Goal: Information Seeking & Learning: Compare options

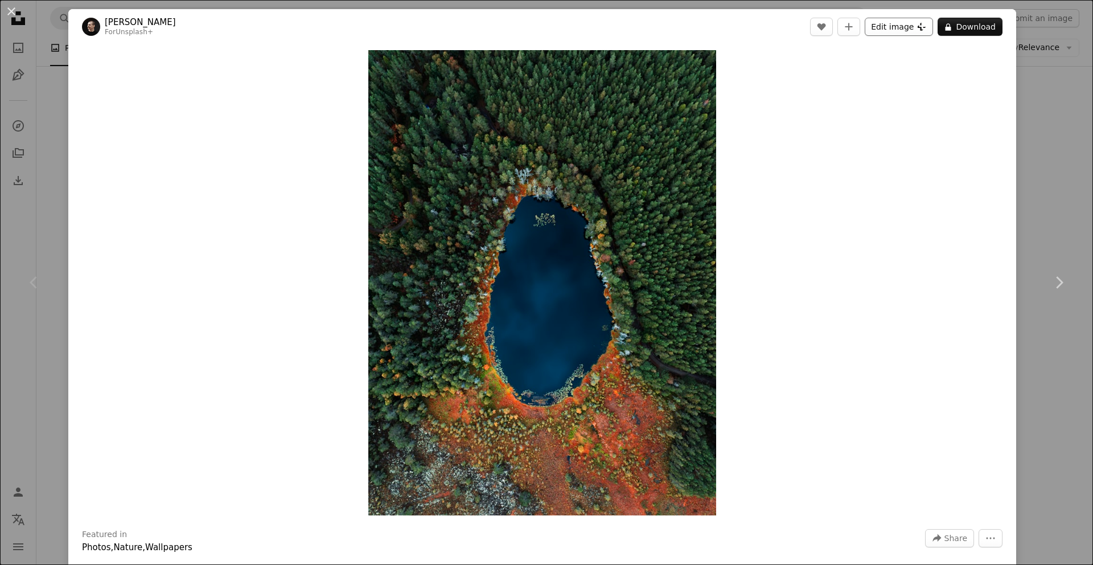
click at [892, 31] on button "Edit image Plus sign for Unsplash+" at bounding box center [899, 27] width 68 height 18
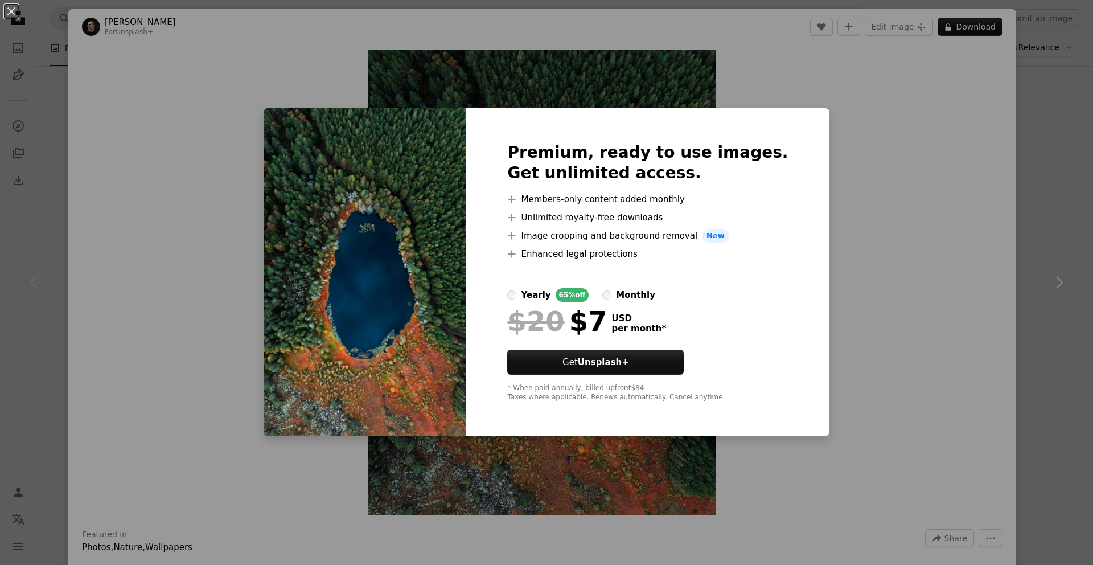
click at [900, 175] on div "An X shape Premium, ready to use images. Get unlimited access. A plus sign Memb…" at bounding box center [546, 282] width 1093 height 565
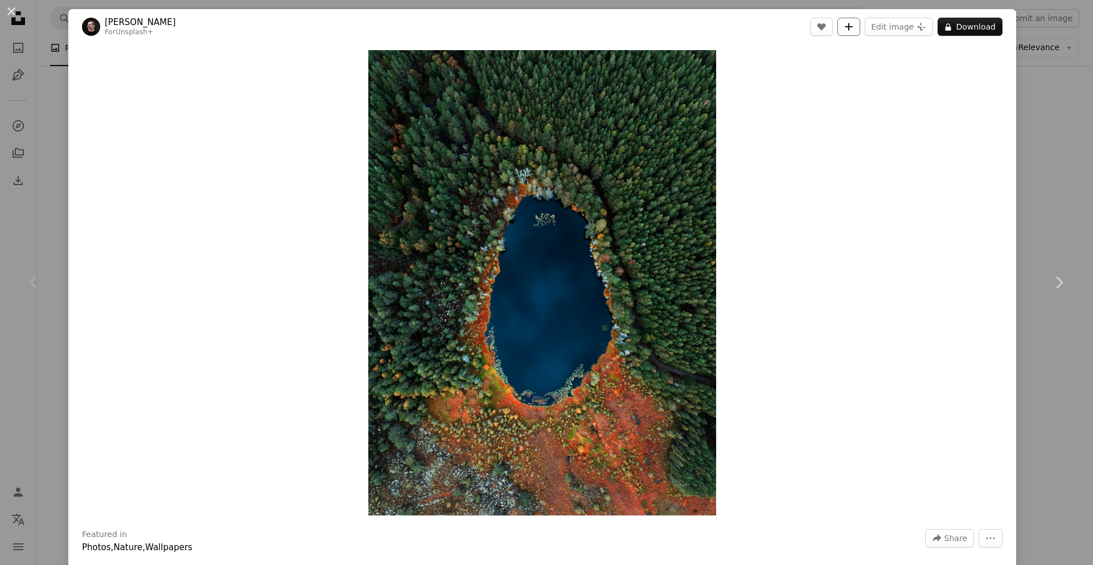
click at [853, 26] on button "A plus sign" at bounding box center [848, 27] width 23 height 18
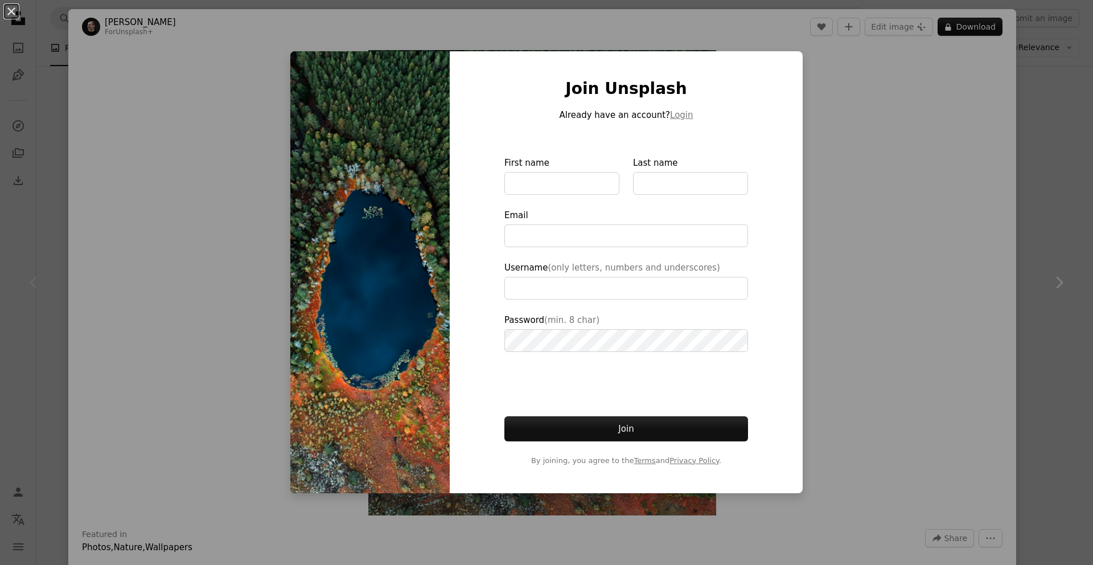
click at [853, 110] on div "An X shape Join Unsplash Already have an account? Login First name Last name Em…" at bounding box center [546, 282] width 1093 height 565
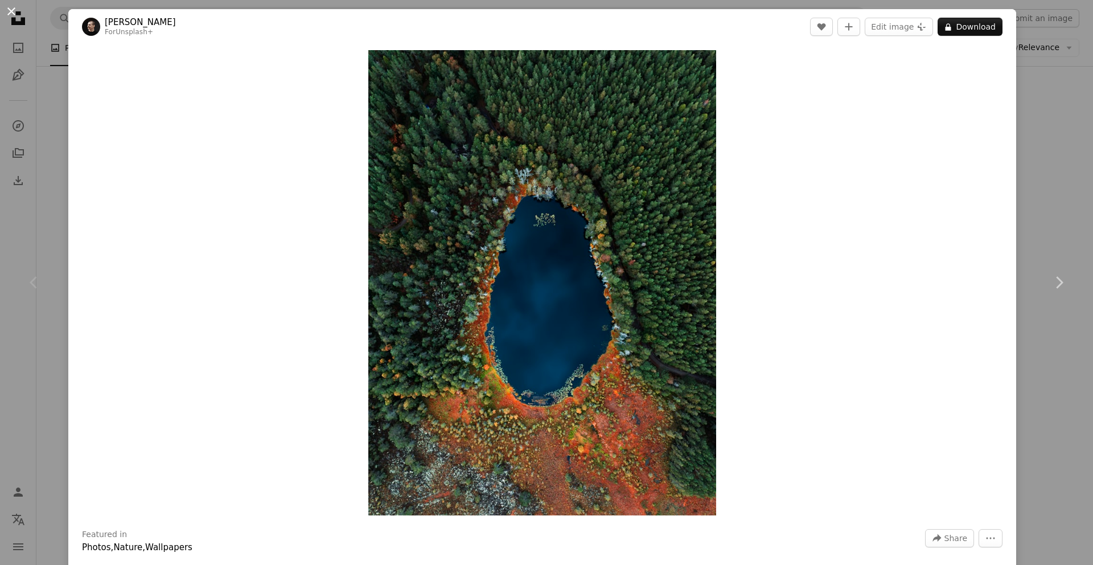
click at [14, 15] on button "An X shape" at bounding box center [12, 12] width 14 height 14
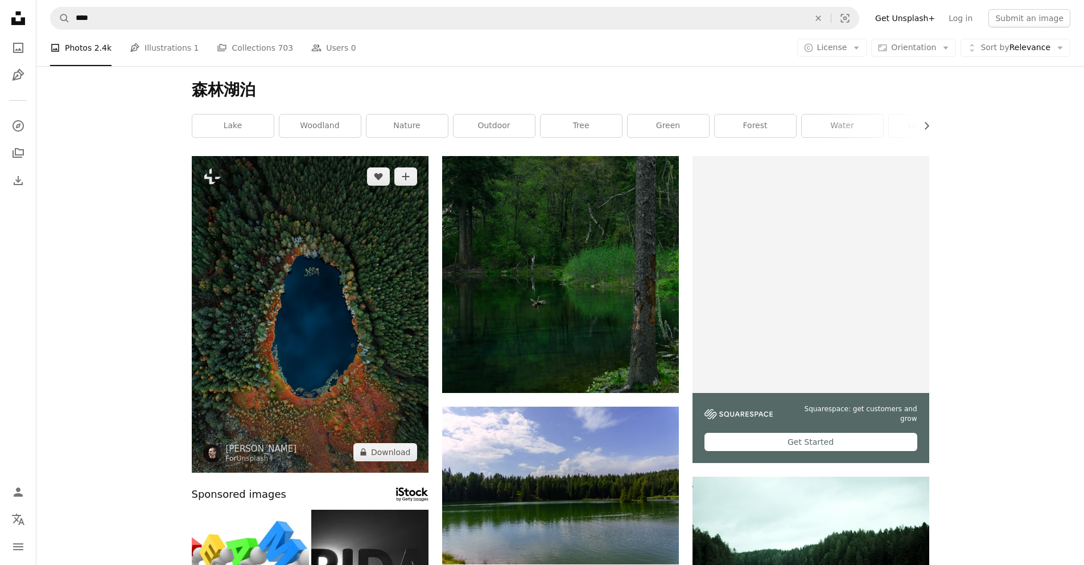
click at [385, 301] on img at bounding box center [310, 314] width 237 height 316
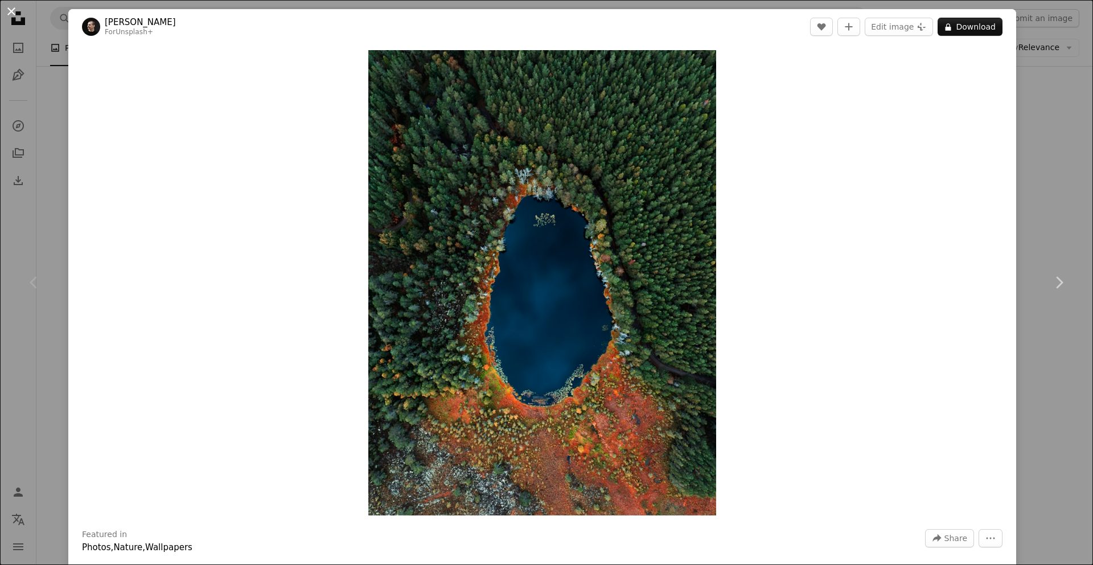
click at [11, 15] on button "An X shape" at bounding box center [12, 12] width 14 height 14
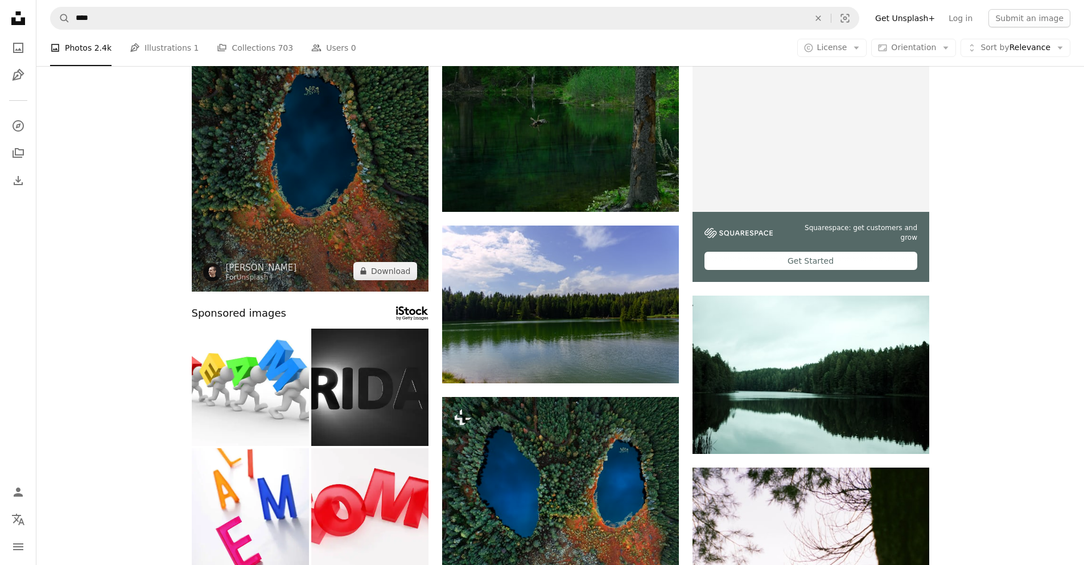
scroll to position [378, 0]
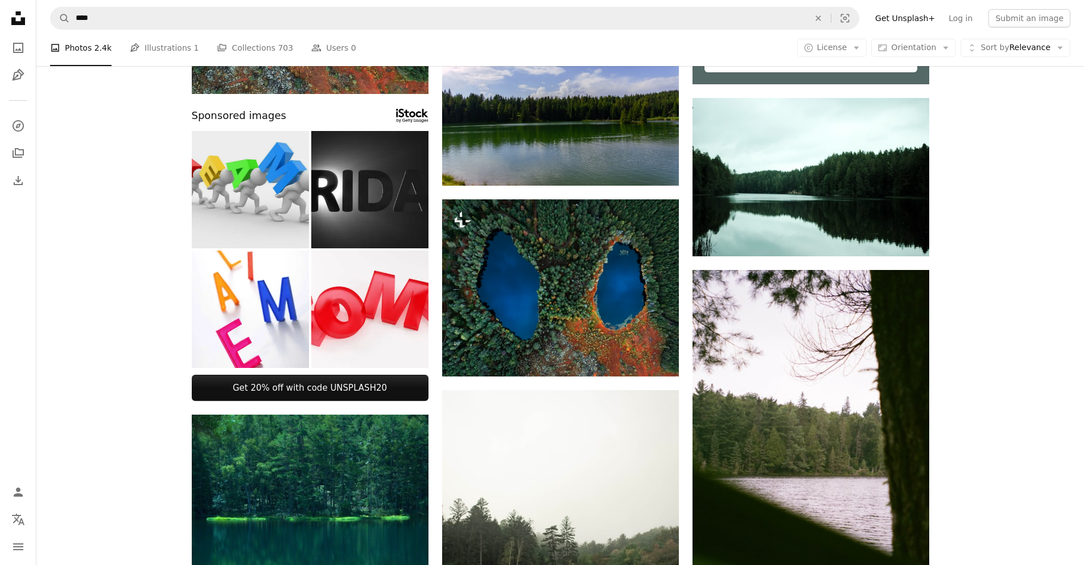
click at [236, 211] on img at bounding box center [250, 189] width 117 height 117
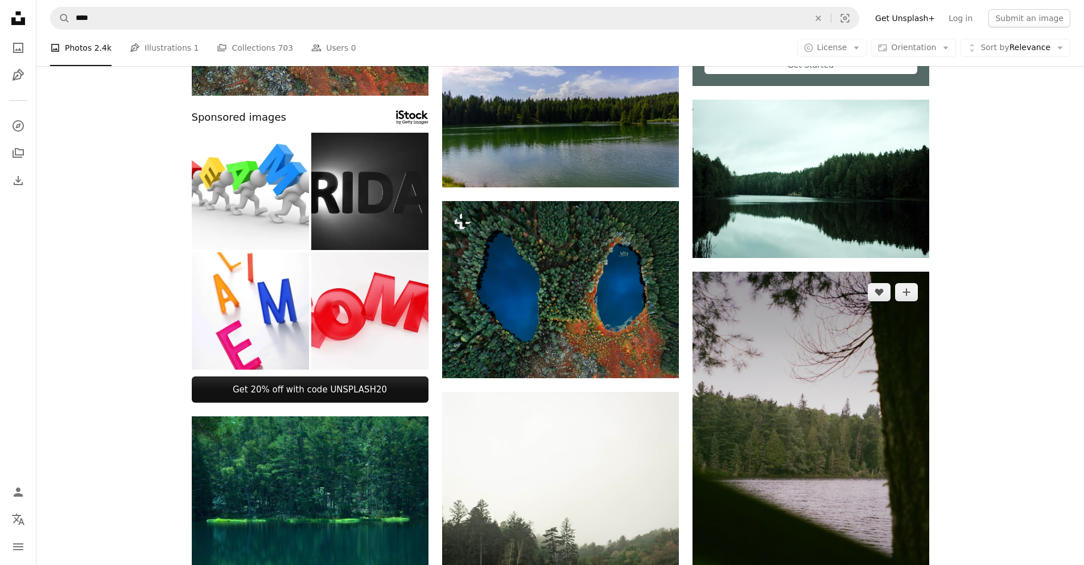
scroll to position [291, 0]
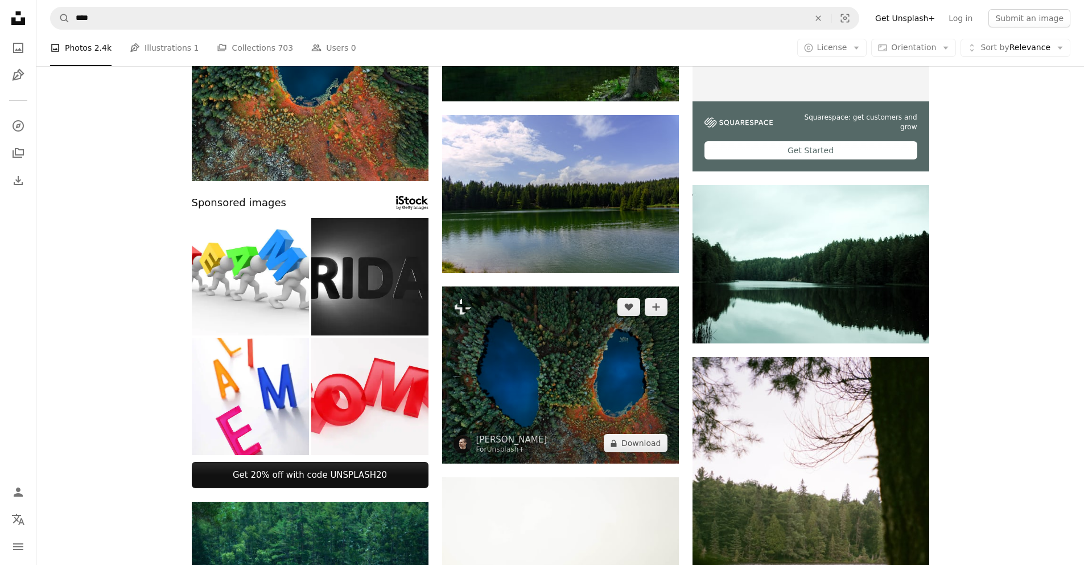
click at [578, 384] on img at bounding box center [560, 374] width 237 height 177
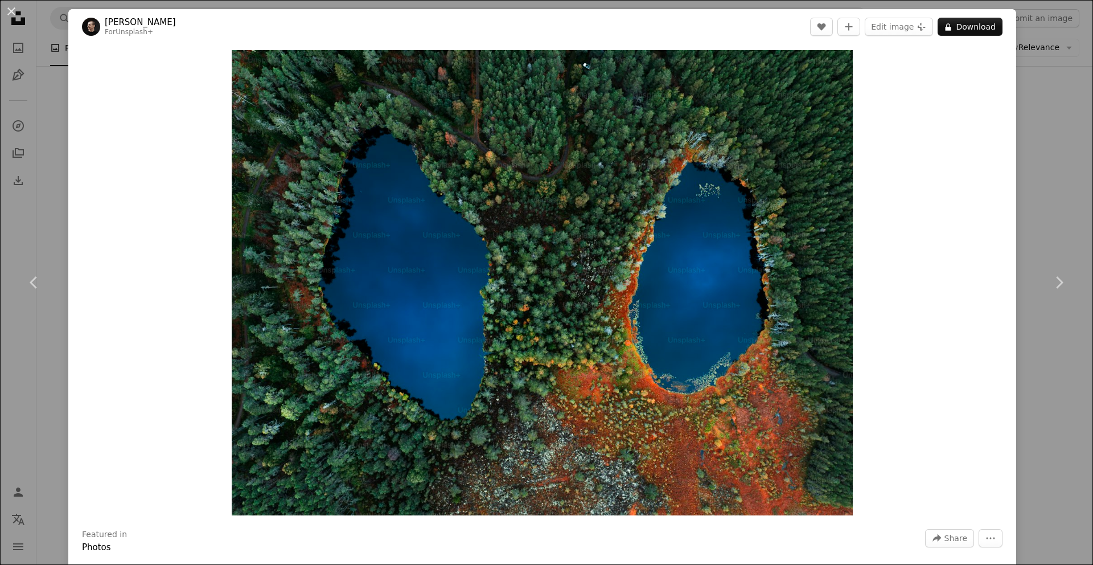
click at [1026, 164] on div "An X shape Chevron left Chevron right [PERSON_NAME] For Unsplash+ A heart A plu…" at bounding box center [546, 282] width 1093 height 565
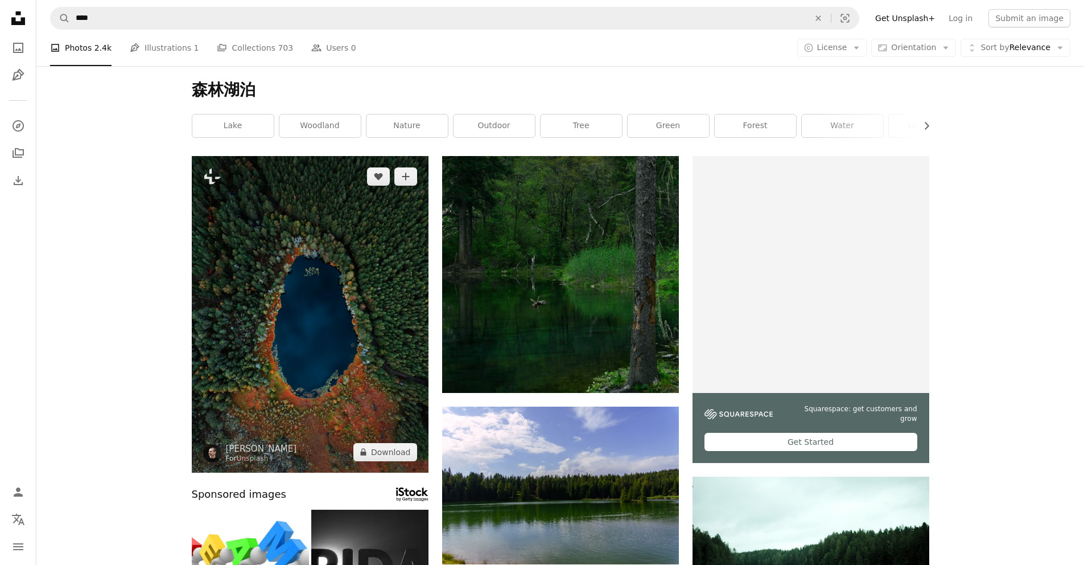
click at [358, 274] on img at bounding box center [310, 314] width 237 height 316
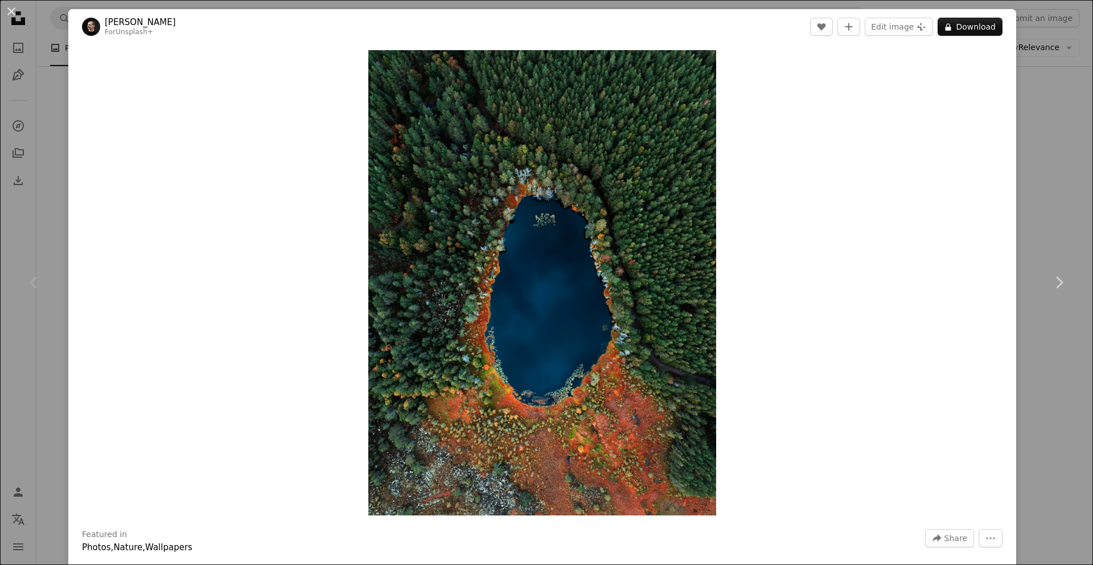
click at [1038, 130] on div "An X shape Chevron left Chevron right [PERSON_NAME] For Unsplash+ A heart A plu…" at bounding box center [546, 282] width 1093 height 565
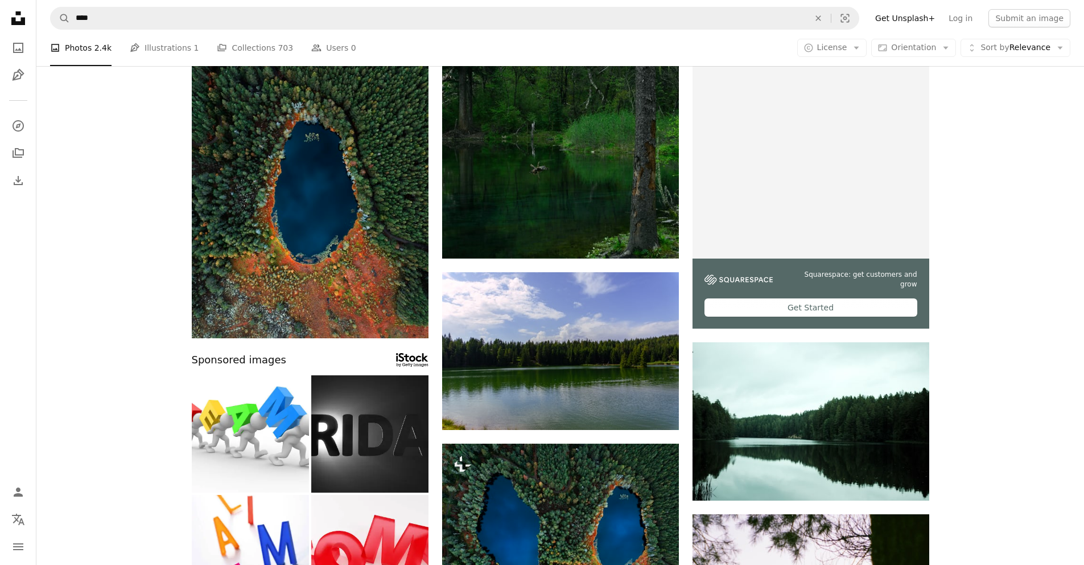
scroll to position [372, 0]
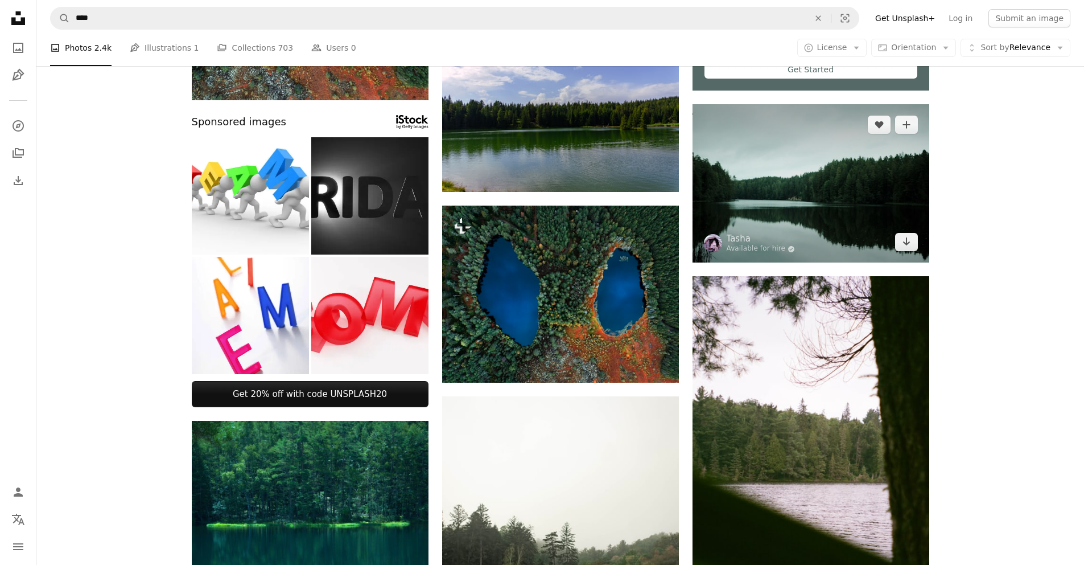
click at [847, 207] on img at bounding box center [811, 183] width 237 height 159
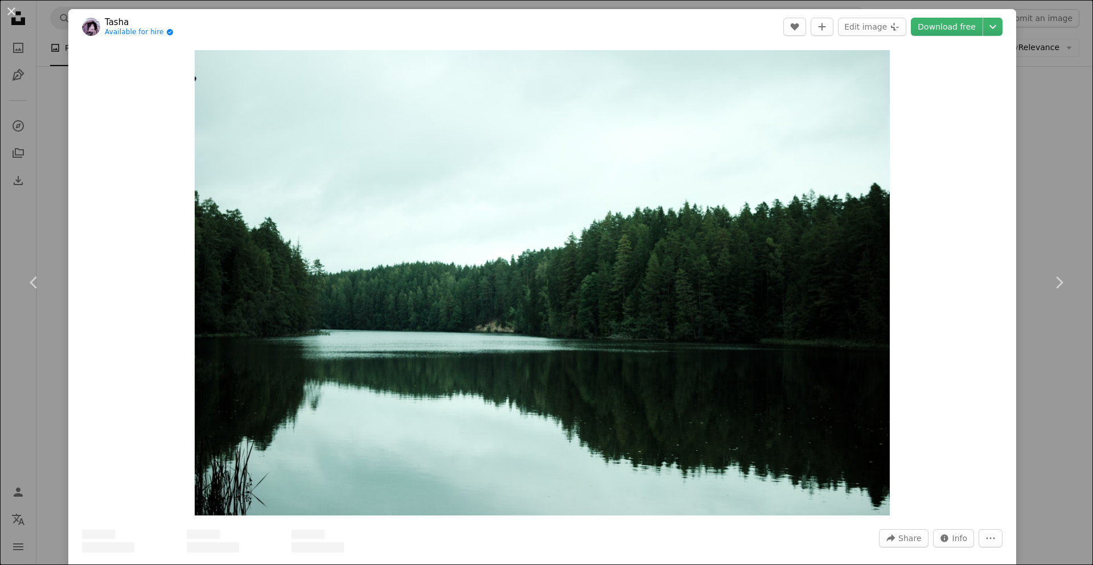
click at [1046, 199] on div "An X shape Chevron left Chevron right [PERSON_NAME] Available for hire A checkm…" at bounding box center [546, 282] width 1093 height 565
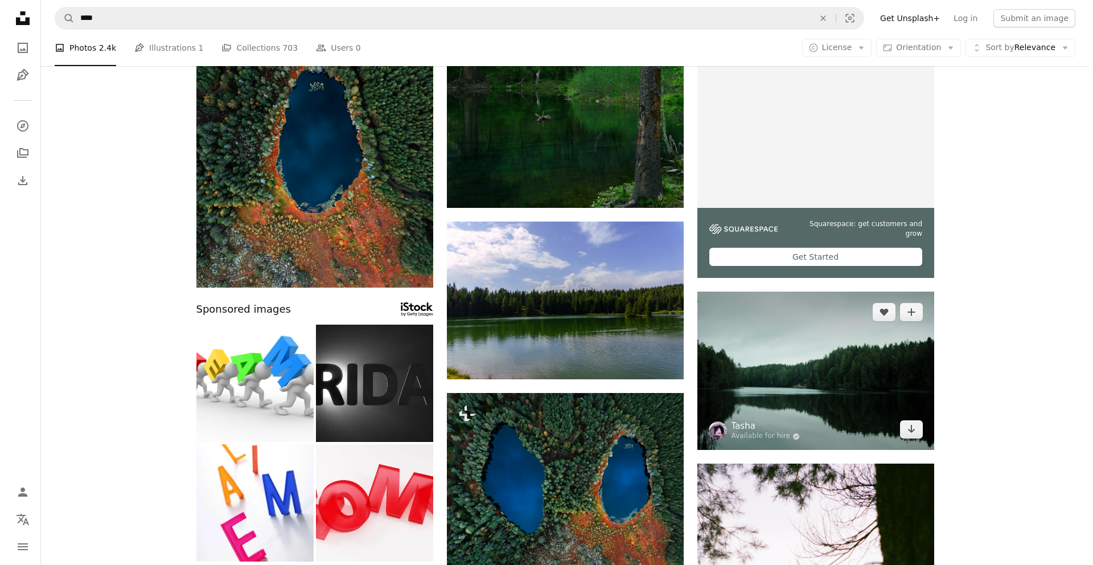
scroll to position [143, 0]
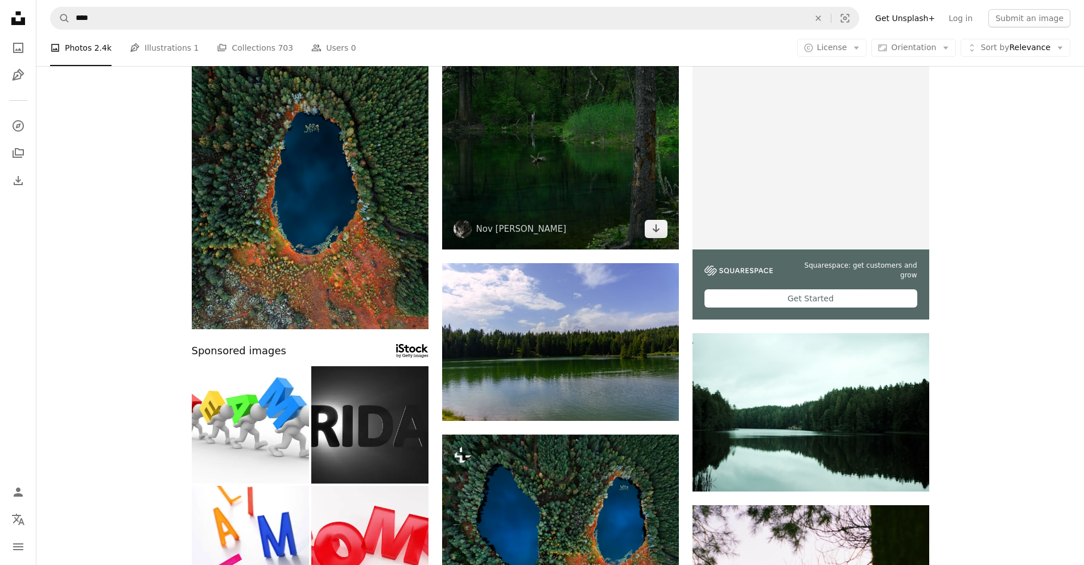
click at [569, 162] on img at bounding box center [560, 131] width 237 height 237
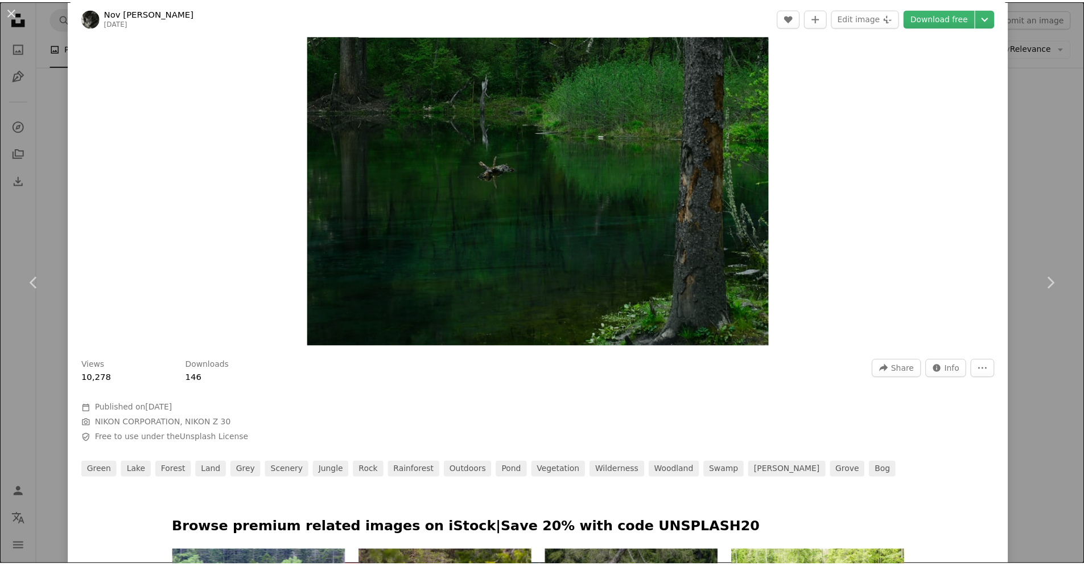
scroll to position [178, 0]
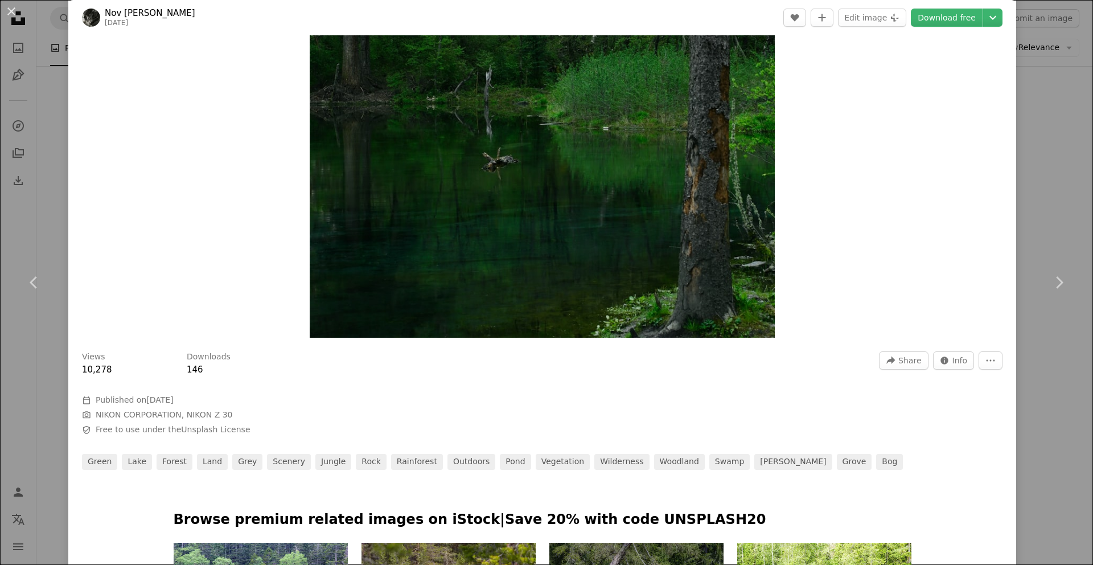
click at [1051, 197] on div "An X shape Chevron left Chevron right Nov Wu [DATE] A heart A plus sign Edit im…" at bounding box center [546, 282] width 1093 height 565
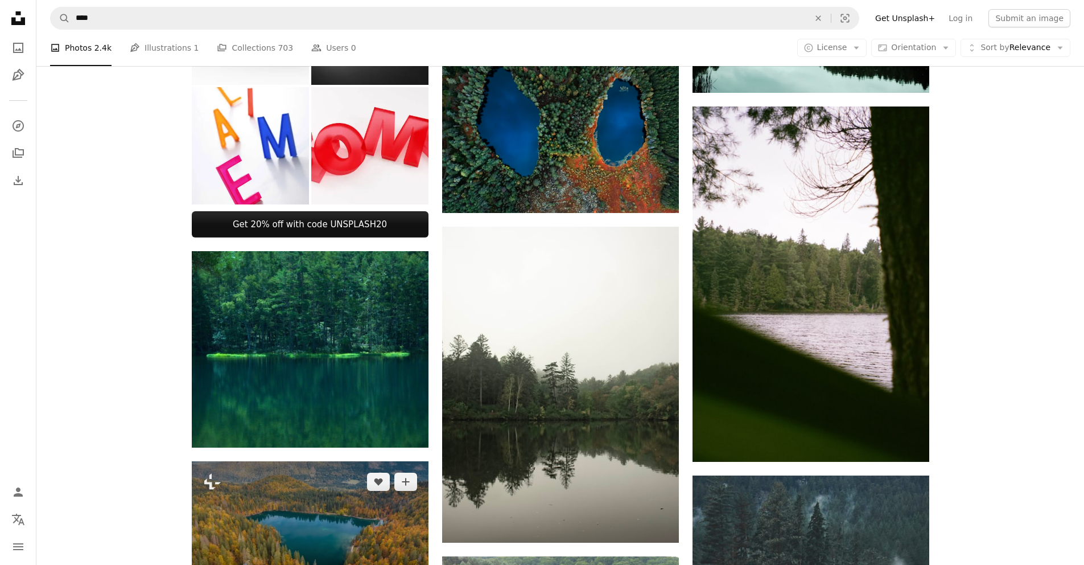
scroll to position [610, 0]
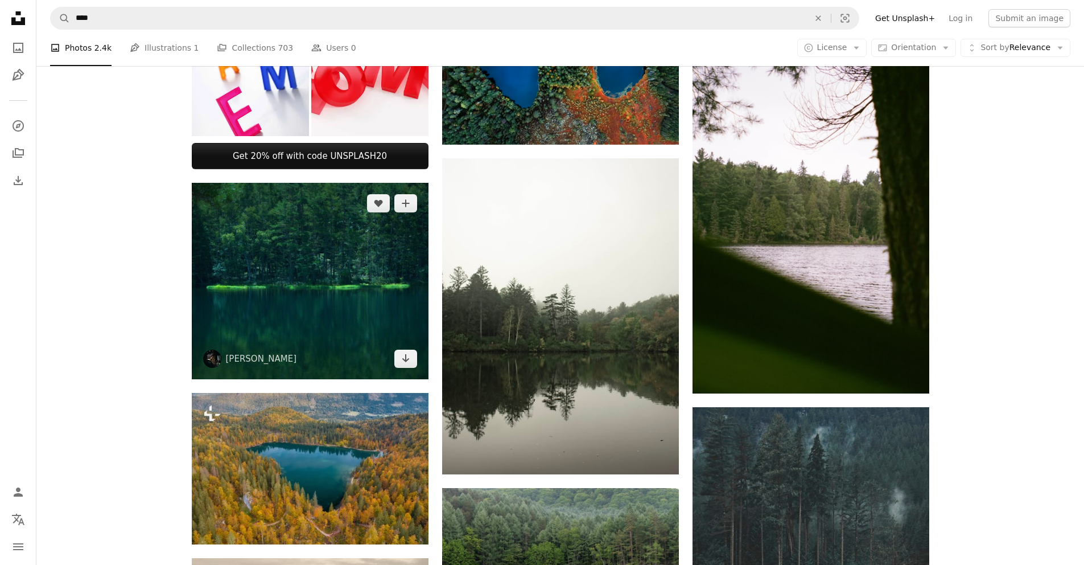
click at [363, 320] on img at bounding box center [310, 281] width 237 height 196
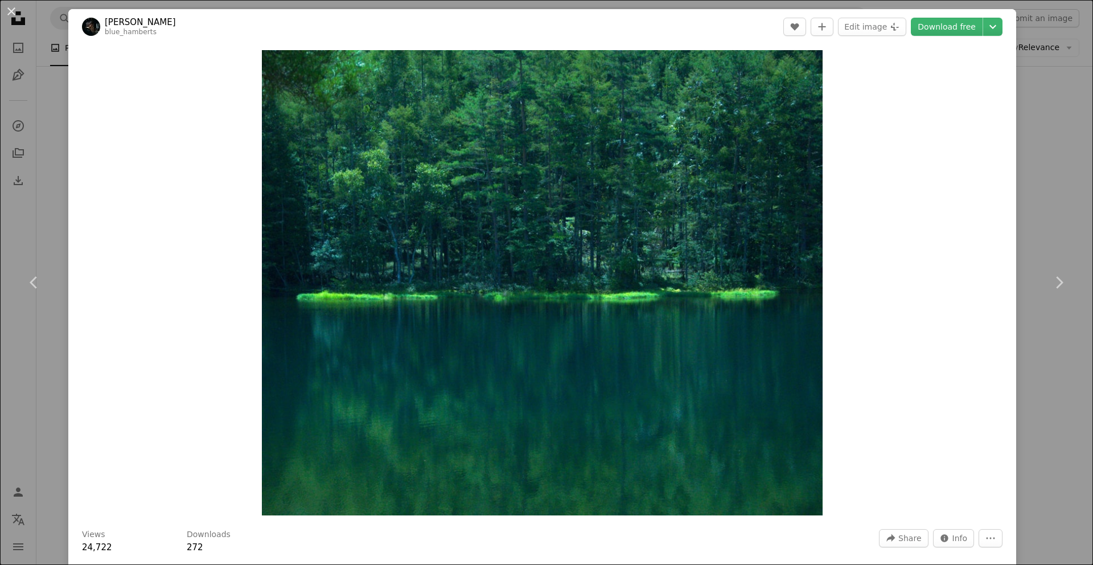
click at [1036, 200] on div "An X shape Chevron left Chevron right [PERSON_NAME] blue_hamberts A heart A plu…" at bounding box center [546, 282] width 1093 height 565
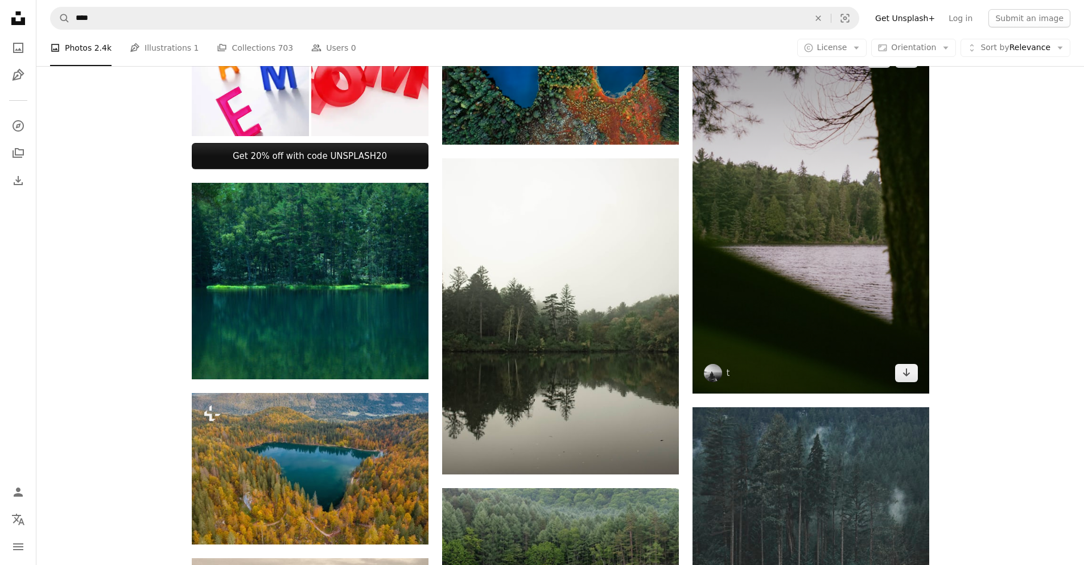
click at [869, 288] on img at bounding box center [811, 215] width 237 height 355
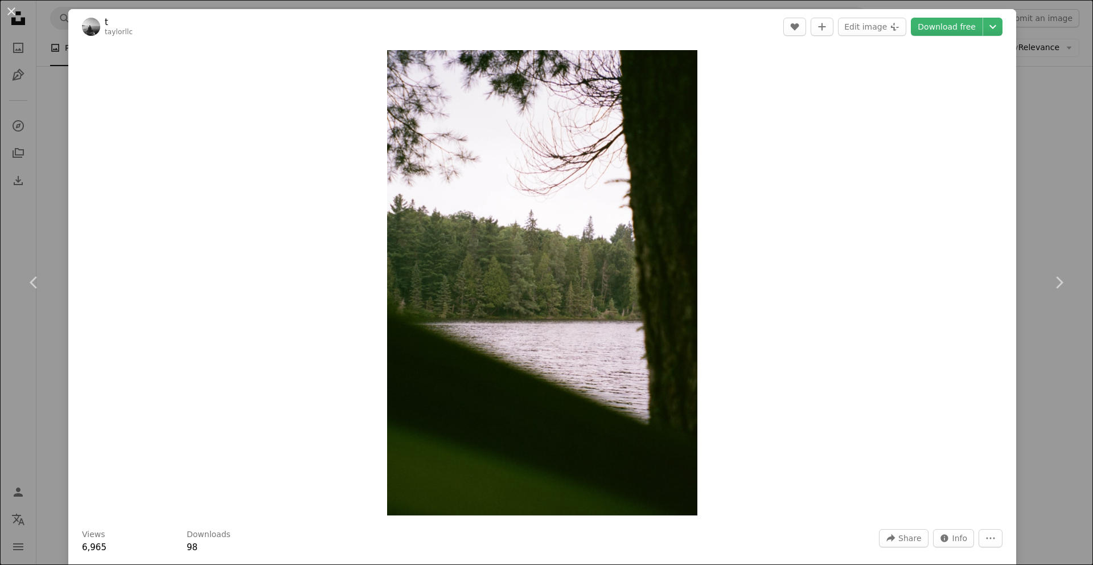
click at [1039, 213] on div "An X shape Chevron left Chevron right t taylorllc A heart A plus sign Edit imag…" at bounding box center [546, 282] width 1093 height 565
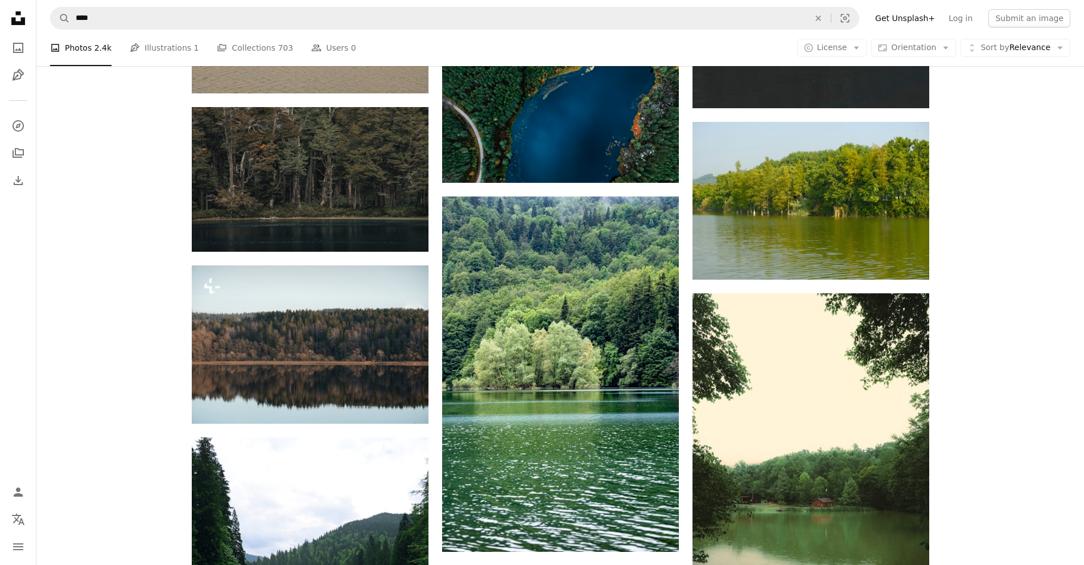
scroll to position [1266, 0]
